Goal: Transaction & Acquisition: Purchase product/service

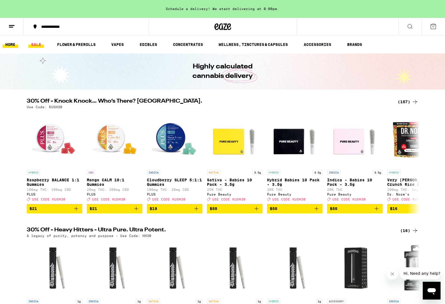
click at [34, 45] on link "SALE" at bounding box center [36, 44] width 16 height 7
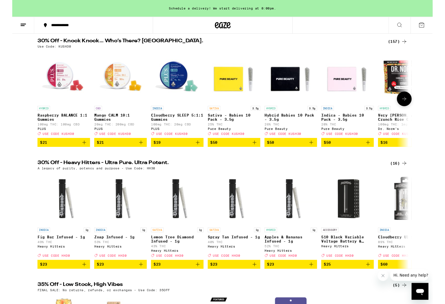
scroll to position [54, 0]
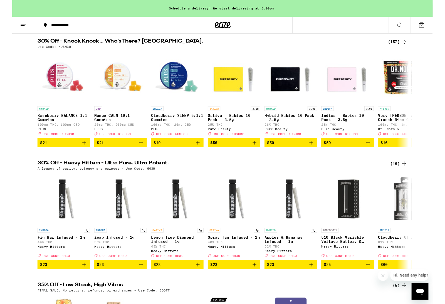
click at [416, 45] on icon at bounding box center [415, 44] width 4 height 4
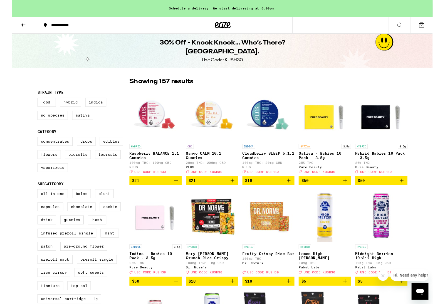
click at [61, 110] on label "Hybrid" at bounding box center [62, 107] width 22 height 9
click at [28, 105] on input "Hybrid" at bounding box center [28, 104] width 0 height 0
checkbox input "true"
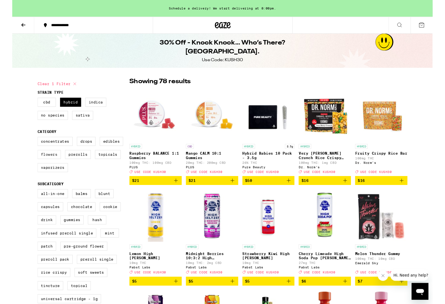
click at [38, 168] on label "Flowers" at bounding box center [39, 163] width 25 height 9
click at [28, 146] on input "Flowers" at bounding box center [28, 146] width 0 height 0
checkbox input "true"
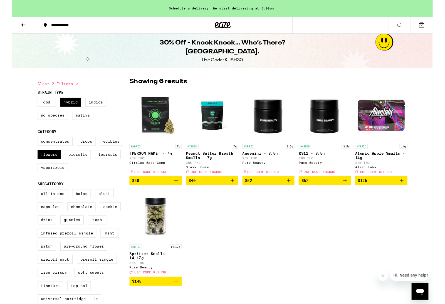
click at [9, 26] on icon at bounding box center [11, 26] width 7 height 7
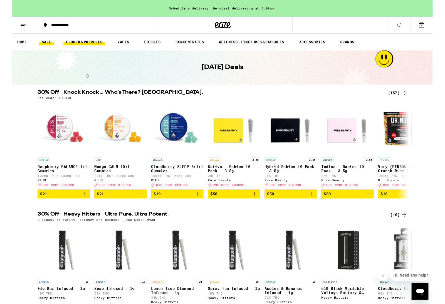
click at [77, 45] on link "FLOWER & PREROLLS" at bounding box center [76, 44] width 44 height 7
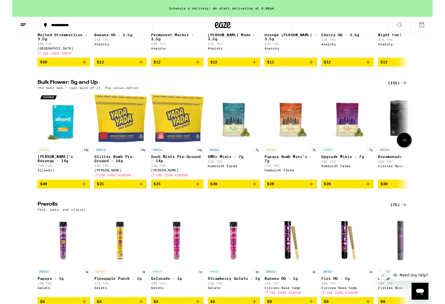
scroll to position [140, 0]
click at [411, 91] on div "(155)" at bounding box center [408, 87] width 21 height 7
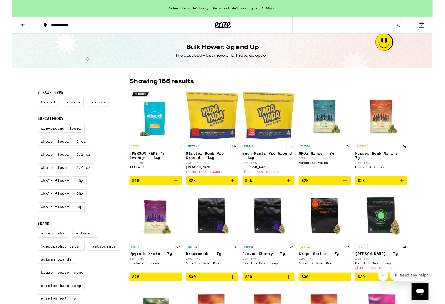
click at [44, 168] on label "Whole Flower - 1/2 oz" at bounding box center [57, 163] width 60 height 9
click at [28, 132] on input "Whole Flower - 1/2 oz" at bounding box center [28, 132] width 0 height 0
checkbox input "true"
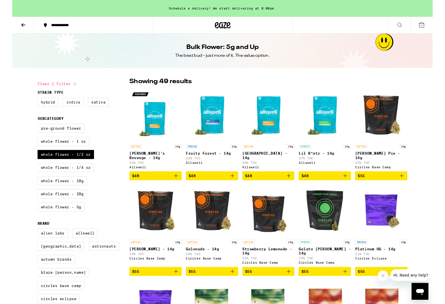
click at [64, 109] on label "Indica" at bounding box center [64, 107] width 22 height 9
click at [28, 105] on input "Indica" at bounding box center [28, 104] width 0 height 0
checkbox input "true"
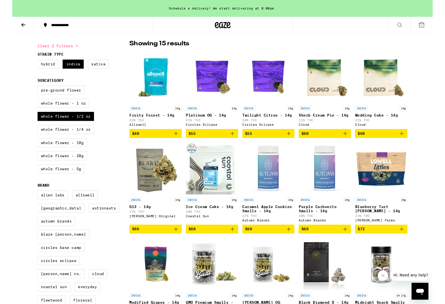
scroll to position [40, 0]
click at [294, 144] on icon "Add to bag" at bounding box center [292, 141] width 7 height 7
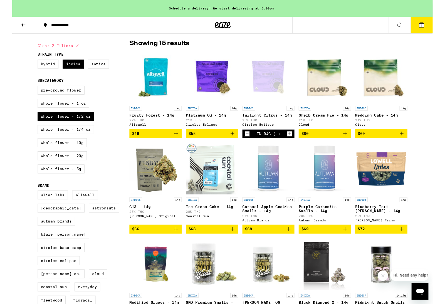
click at [39, 68] on label "Hybrid" at bounding box center [38, 67] width 22 height 9
click at [28, 64] on input "Hybrid" at bounding box center [28, 64] width 0 height 0
checkbox input "true"
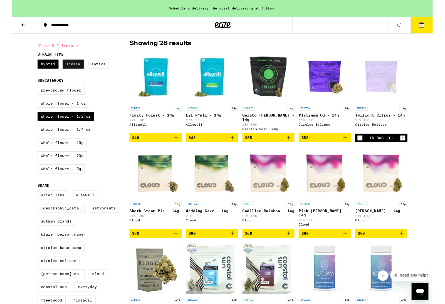
click at [66, 70] on label "Indica" at bounding box center [64, 67] width 22 height 9
click at [28, 64] on input "Indica" at bounding box center [28, 64] width 0 height 0
checkbox input "false"
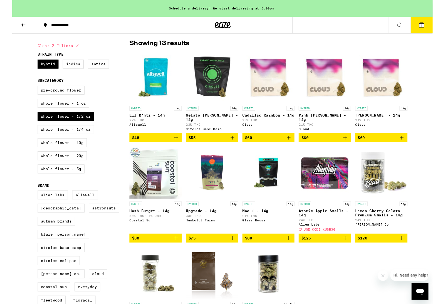
click at [294, 149] on icon "Add to bag" at bounding box center [292, 145] width 7 height 7
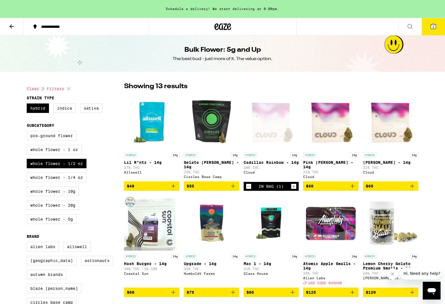
click at [433, 30] on button "2" at bounding box center [433, 26] width 23 height 17
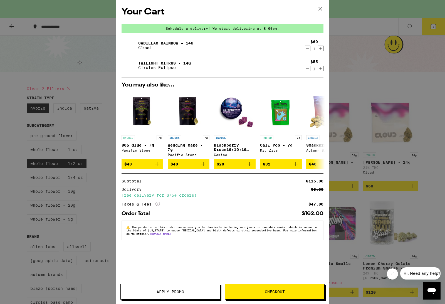
click at [277, 292] on span "Checkout" at bounding box center [275, 292] width 20 height 4
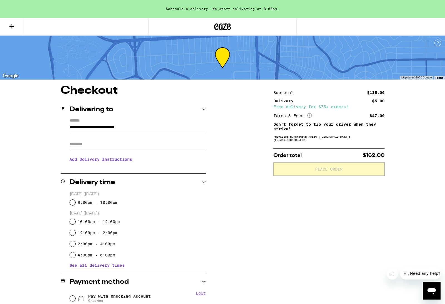
click at [72, 204] on input "8:00pm - 10:00pm" at bounding box center [73, 203] width 6 height 6
radio input "true"
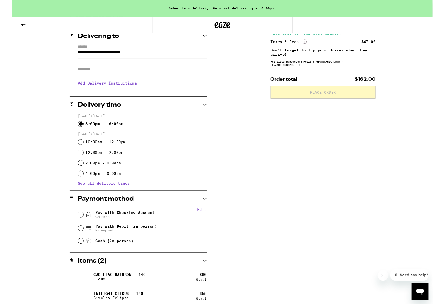
scroll to position [75, 0]
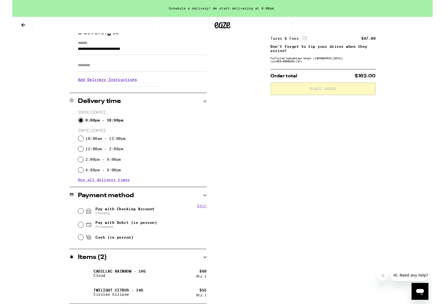
click at [73, 226] on input "Pay with Checking Account Checking" at bounding box center [73, 224] width 6 height 6
radio input "true"
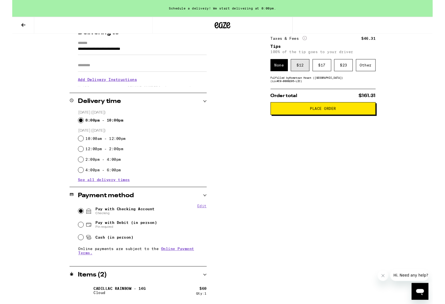
click at [310, 72] on div "$ 12" at bounding box center [305, 69] width 20 height 13
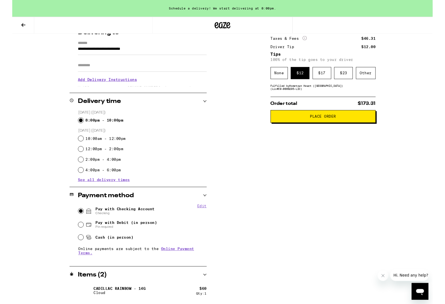
click at [114, 242] on span "Pin required" at bounding box center [120, 240] width 65 height 4
click at [75, 241] on input "Pay with Debit (in person) Pin required" at bounding box center [73, 238] width 6 height 6
radio input "true"
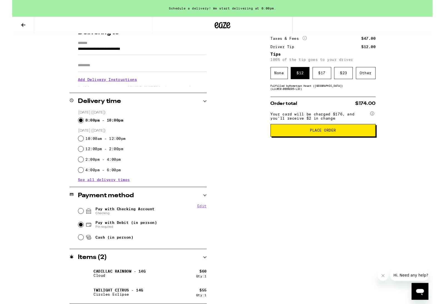
click at [325, 140] on span "Place Order" at bounding box center [329, 138] width 28 height 4
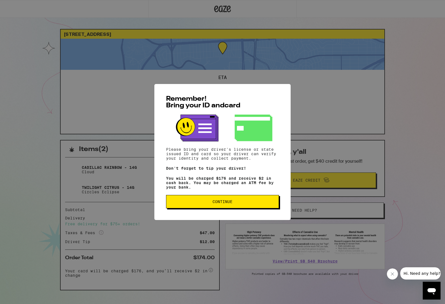
click at [245, 204] on span "Continue" at bounding box center [222, 202] width 103 height 4
